Goal: Task Accomplishment & Management: Manage account settings

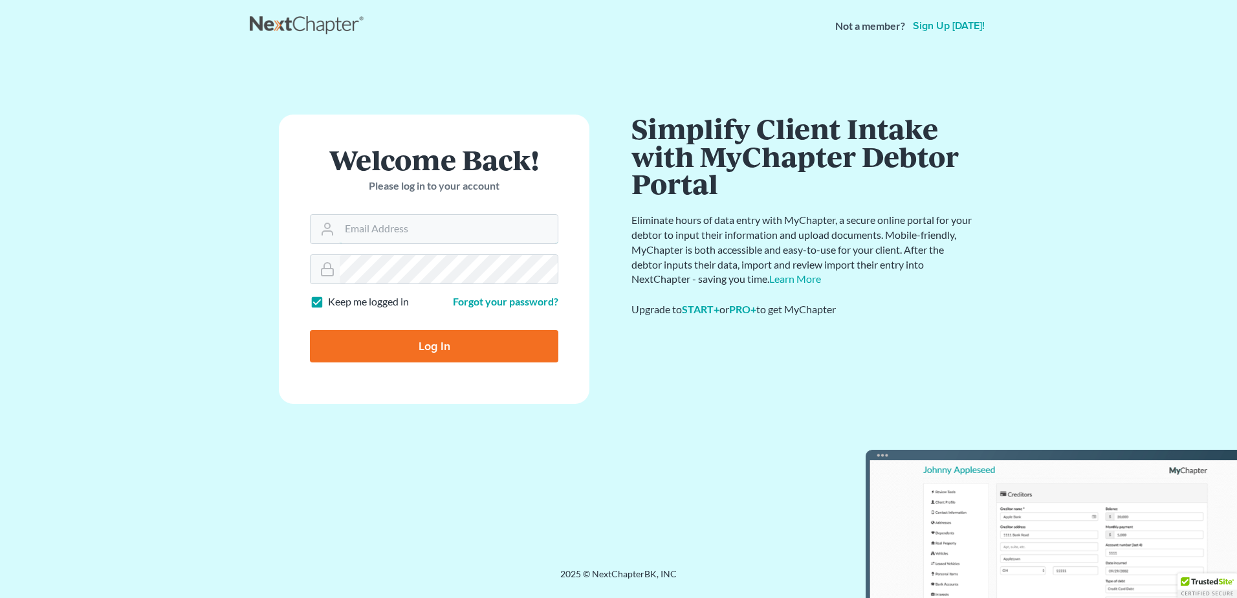
type input "shayla@carneylawpc.com"
click at [472, 355] on input "Log In" at bounding box center [434, 346] width 248 height 32
type input "Thinking..."
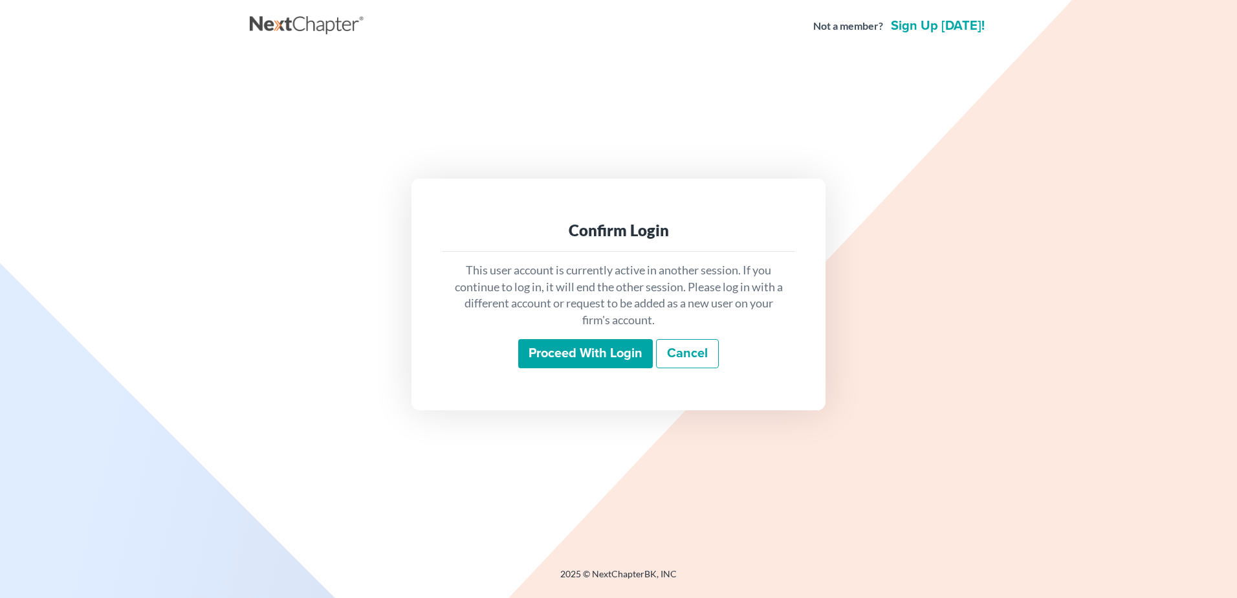
click at [612, 351] on input "Proceed with login" at bounding box center [585, 354] width 135 height 30
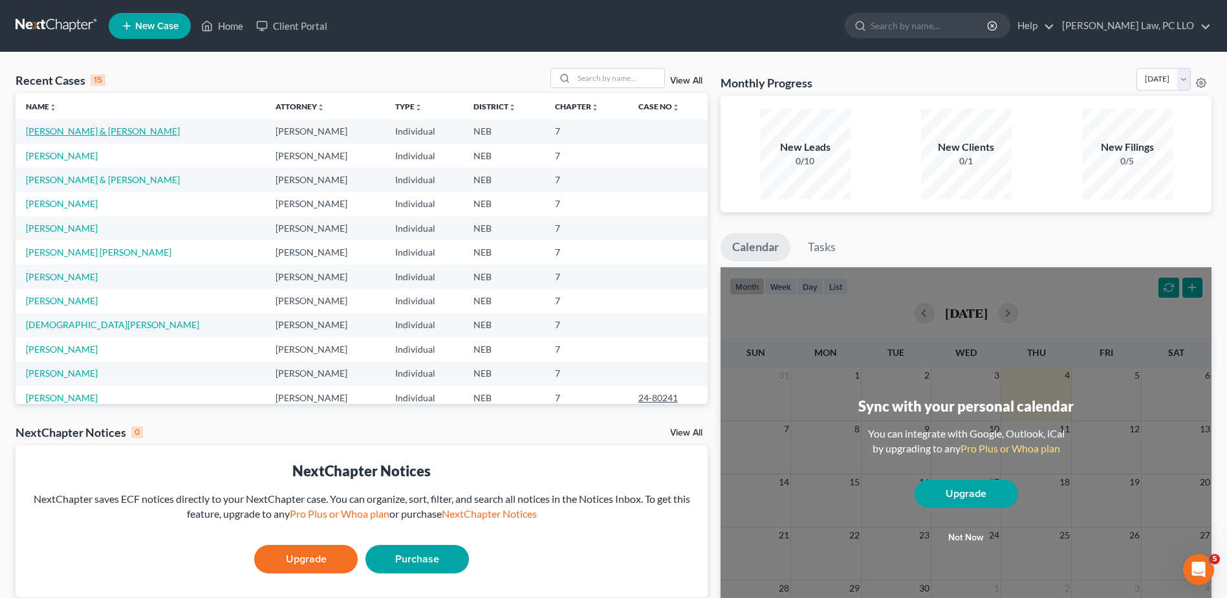
click at [81, 134] on link "Clyde, Mark & Shirley" at bounding box center [103, 130] width 154 height 11
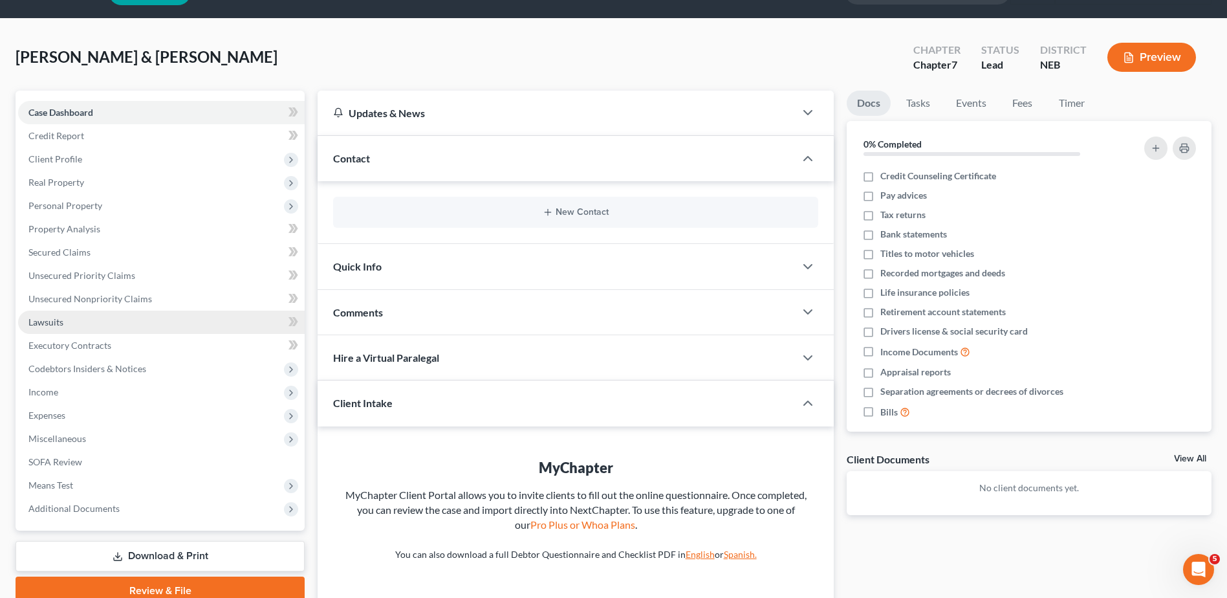
scroll to position [65, 0]
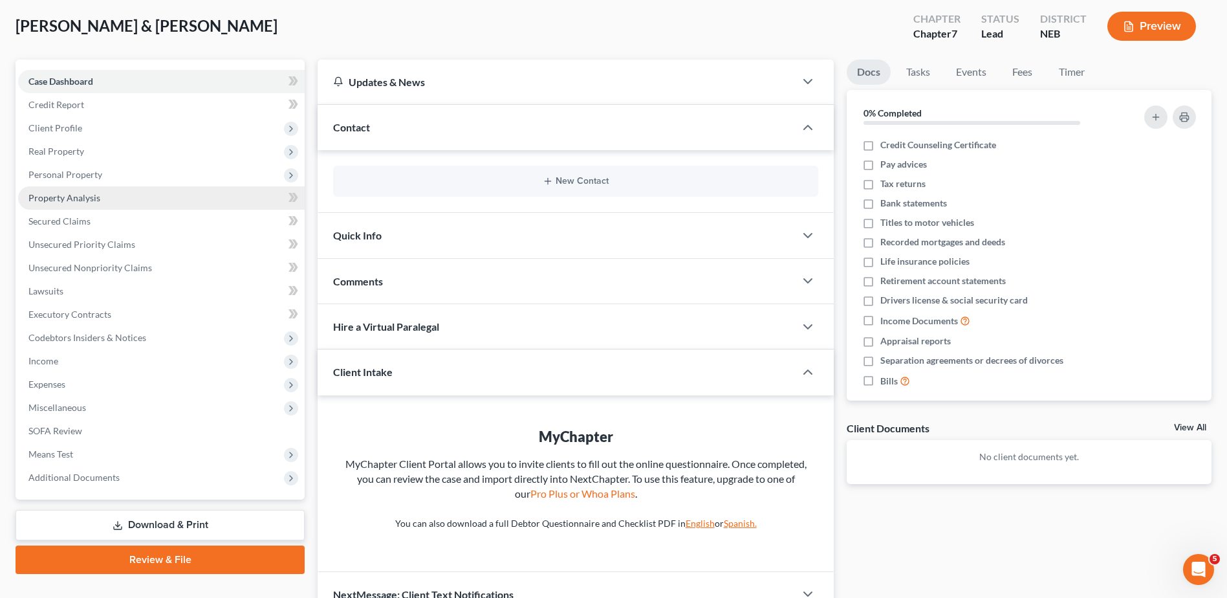
click at [252, 201] on link "Property Analysis" at bounding box center [161, 197] width 286 height 23
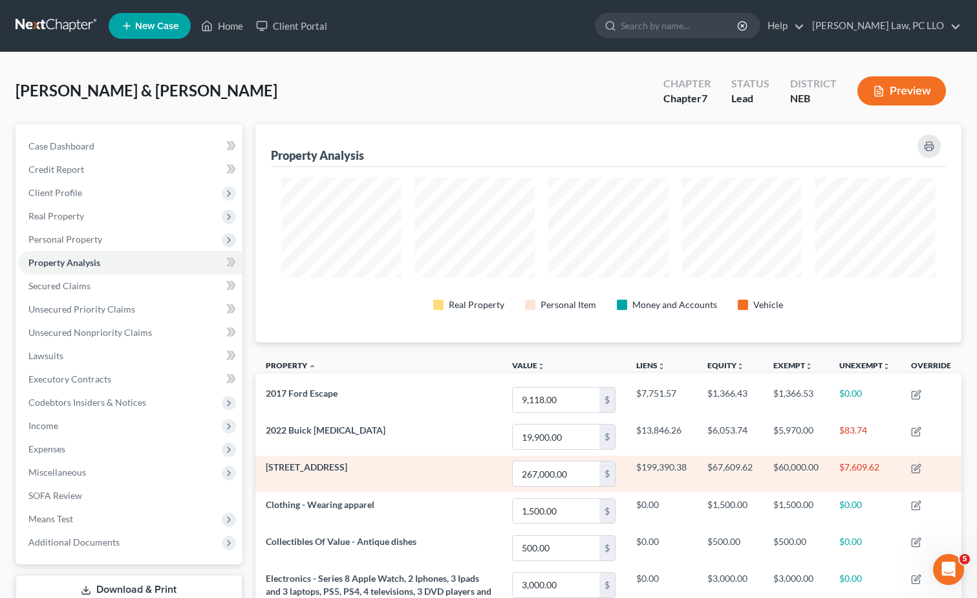
click at [790, 467] on td "$60,000.00" at bounding box center [796, 473] width 66 height 37
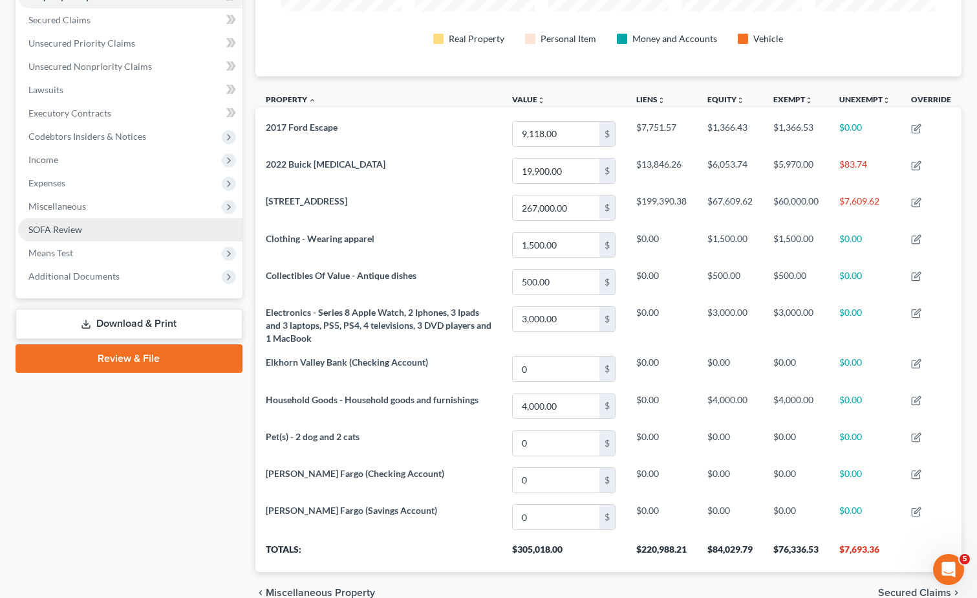
scroll to position [201, 0]
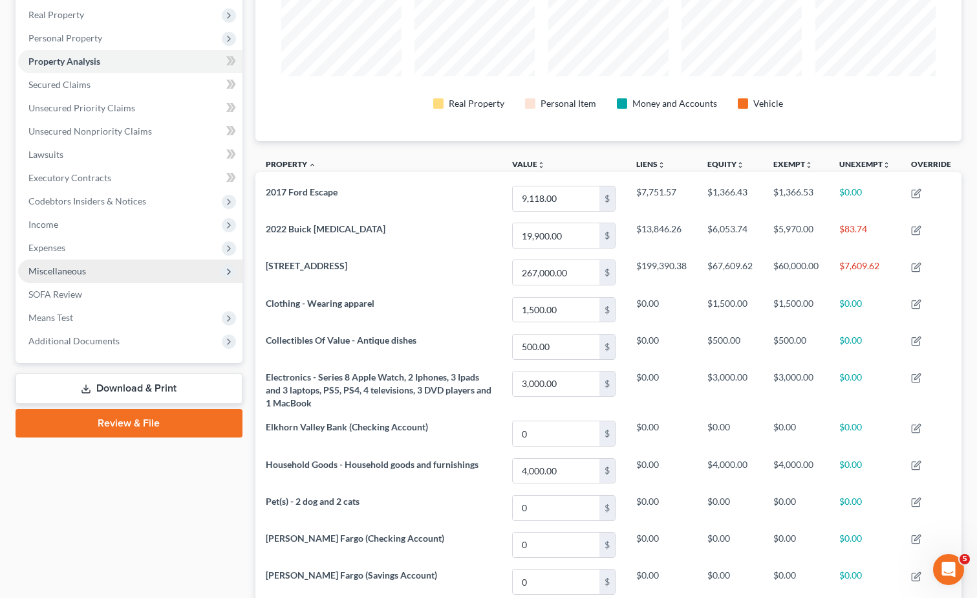
click at [168, 268] on span "Miscellaneous" at bounding box center [130, 270] width 224 height 23
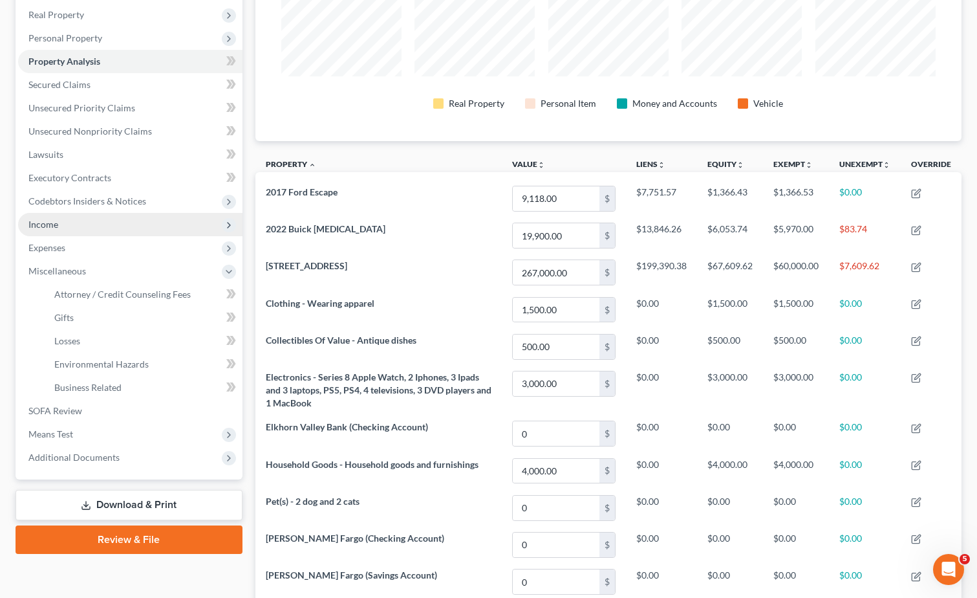
click at [172, 225] on span "Income" at bounding box center [130, 224] width 224 height 23
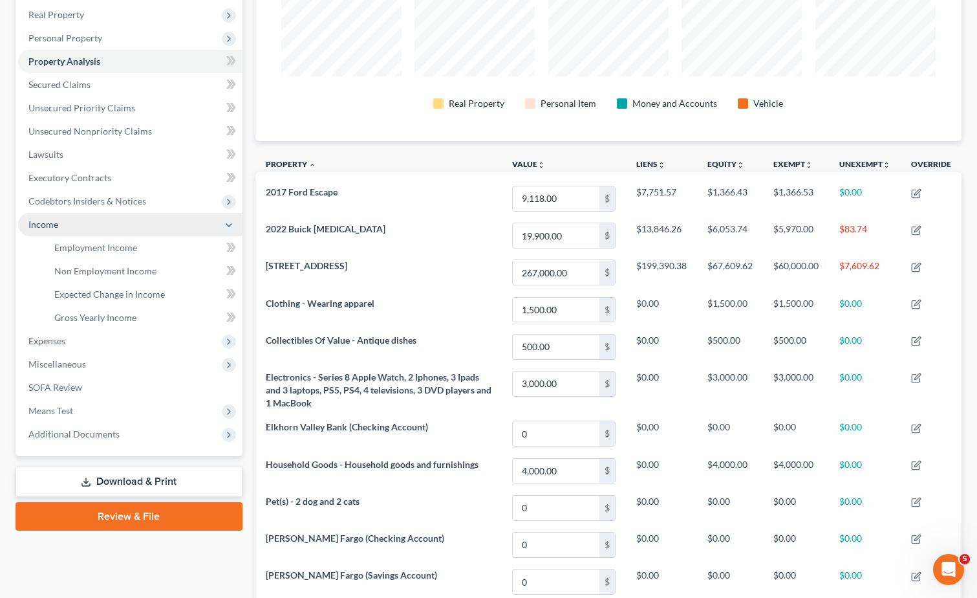
click at [172, 225] on span "Income" at bounding box center [130, 224] width 224 height 23
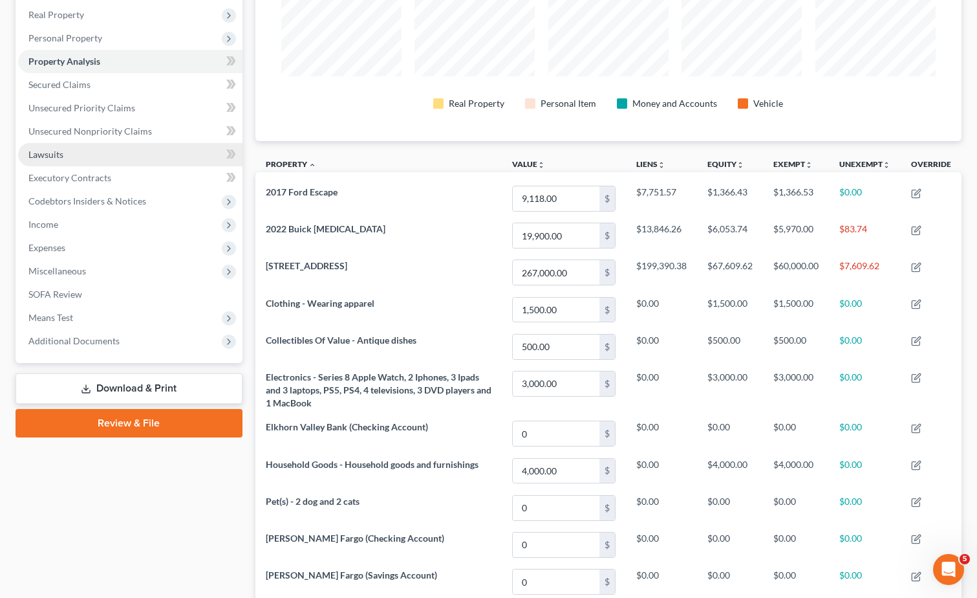
click at [180, 154] on link "Lawsuits" at bounding box center [130, 154] width 224 height 23
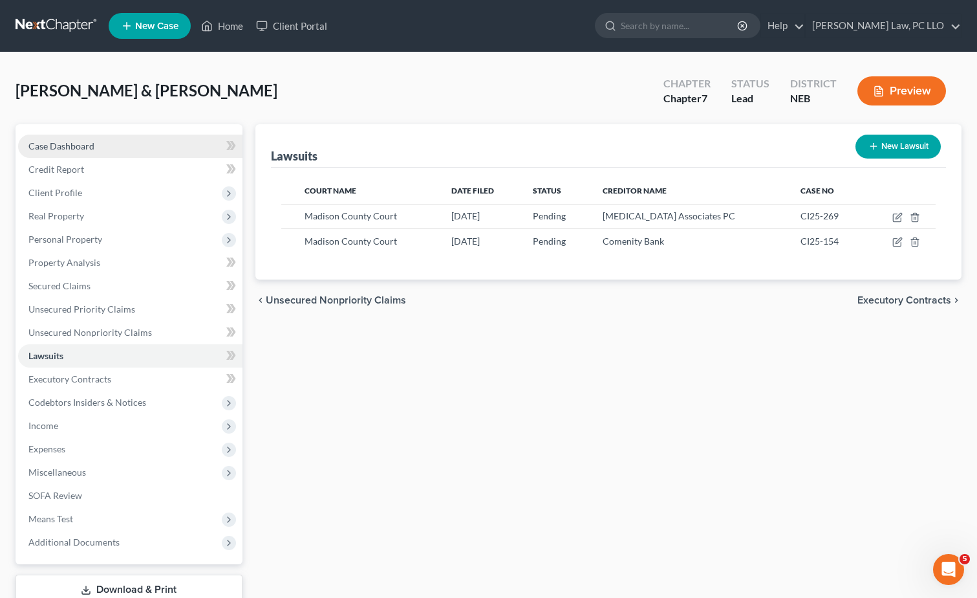
click at [155, 149] on link "Case Dashboard" at bounding box center [130, 146] width 224 height 23
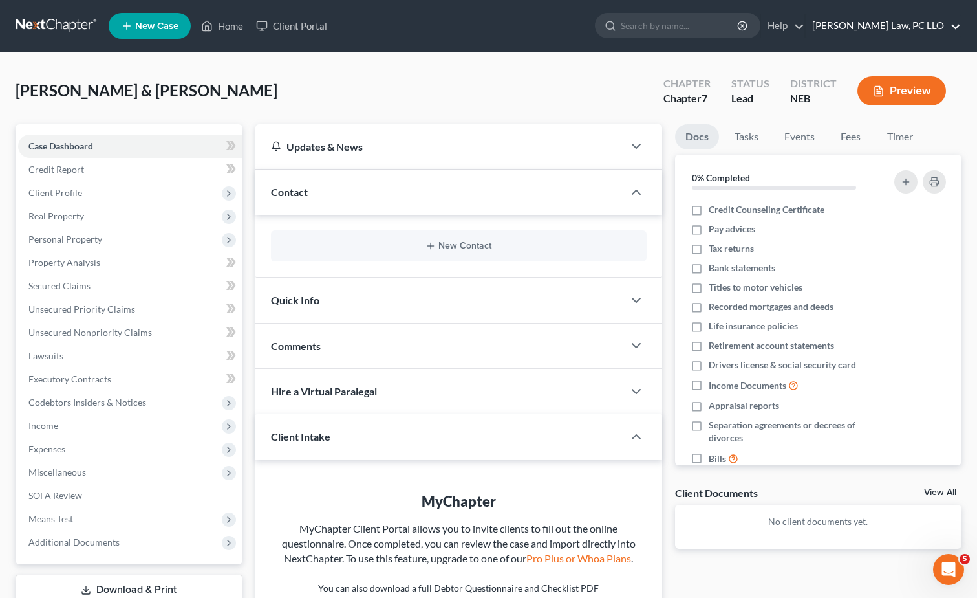
click at [952, 28] on link "Carney Law, PC LLO" at bounding box center [883, 25] width 155 height 23
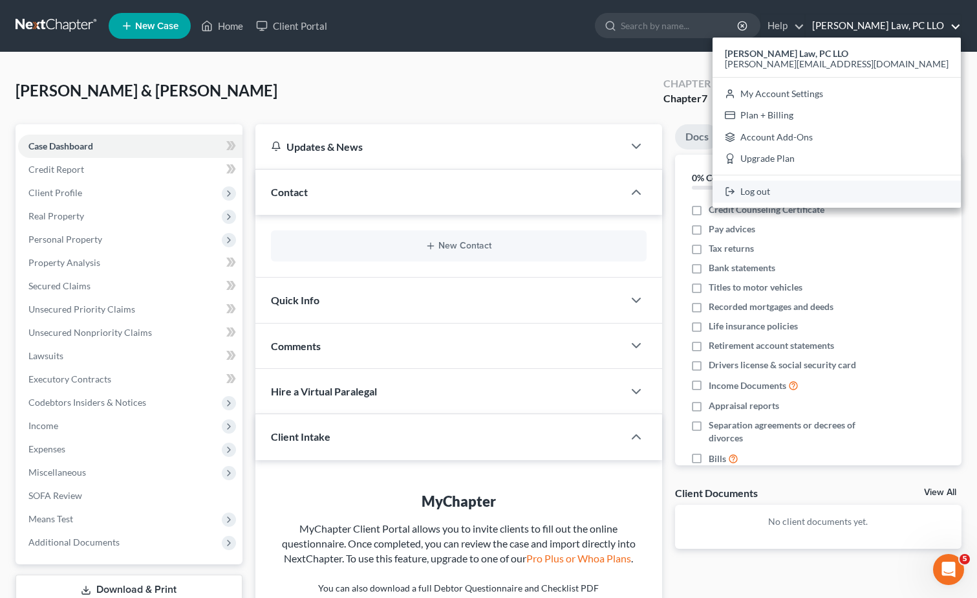
click at [872, 191] on link "Log out" at bounding box center [837, 191] width 248 height 22
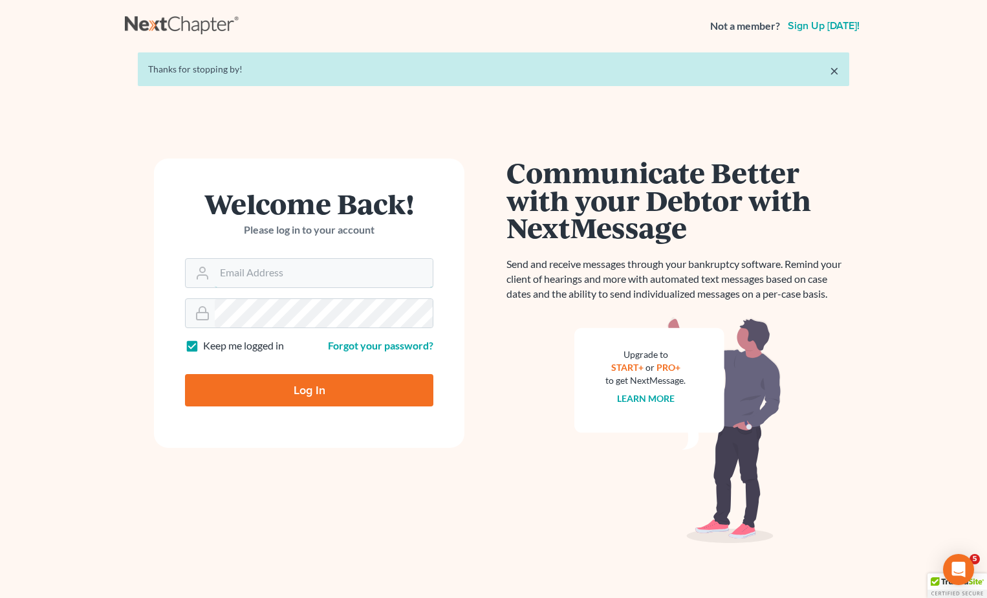
type input "shayla@carneylawpc.com"
